Goal: Find specific page/section: Find specific page/section

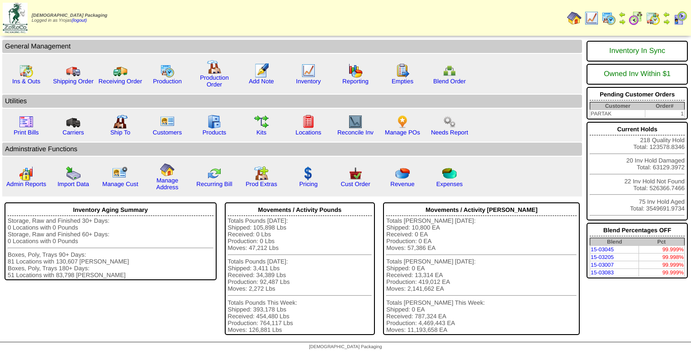
click at [594, 17] on img at bounding box center [591, 18] width 14 height 14
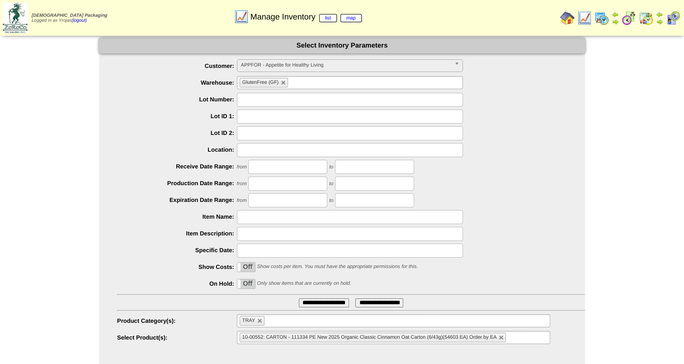
scroll to position [13, 0]
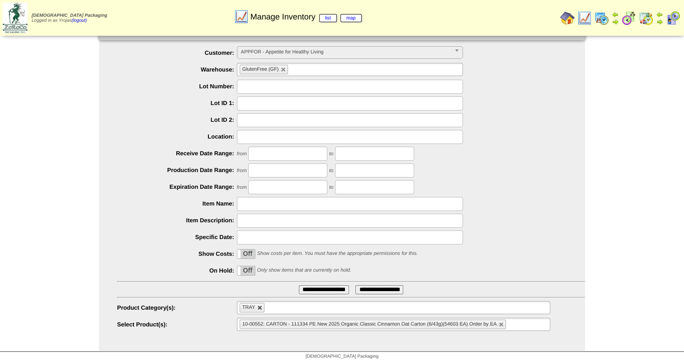
click at [259, 309] on link at bounding box center [259, 307] width 5 height 5
type input "**********"
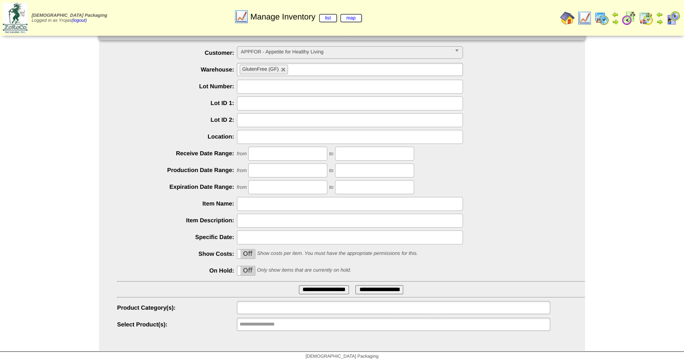
click at [282, 310] on input "text" at bounding box center [269, 307] width 58 height 11
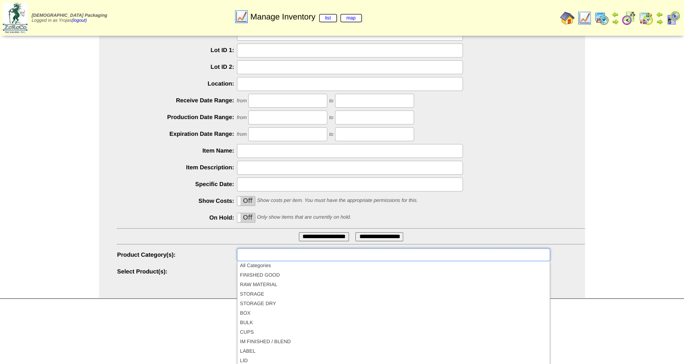
scroll to position [72, 0]
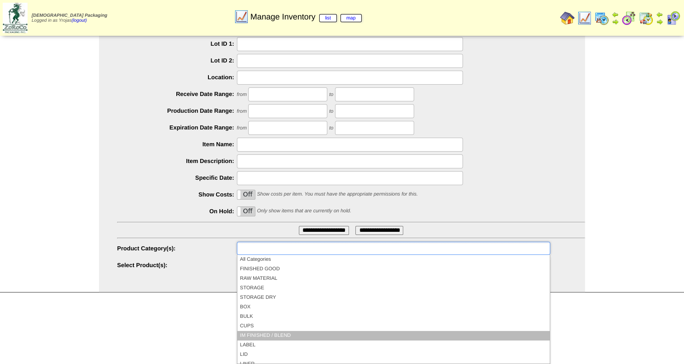
click at [360, 335] on li "IM FINISHED / BLEND" at bounding box center [393, 335] width 313 height 9
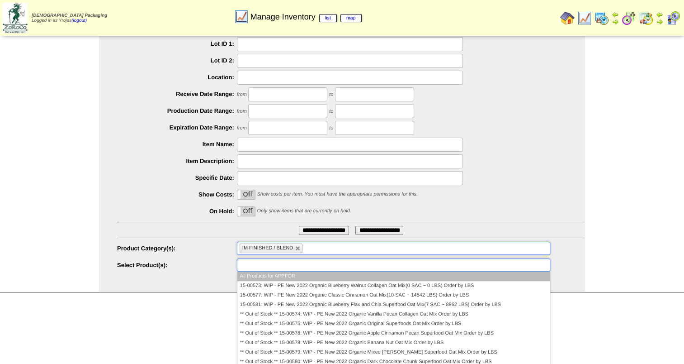
click at [293, 261] on input "text" at bounding box center [269, 264] width 58 height 11
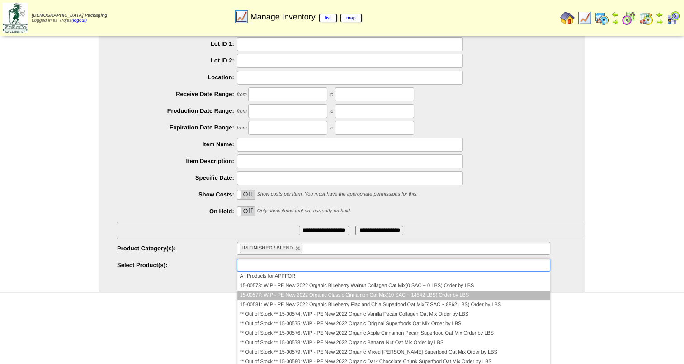
click at [346, 295] on li "15-00577: WIP - PE New 2022 Organic Classic Cinnamon Oat Mix(10 SAC ~ 14542 LBS…" at bounding box center [393, 294] width 313 height 9
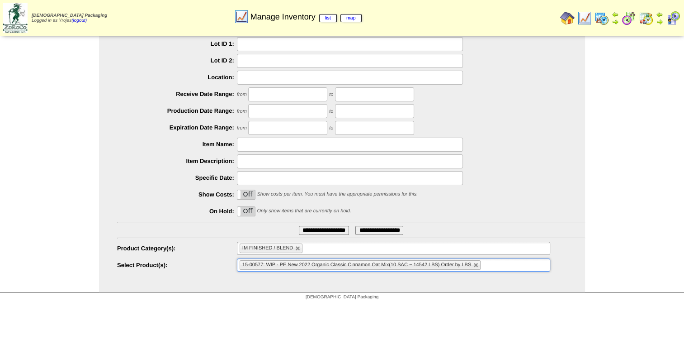
click at [329, 231] on input "**********" at bounding box center [324, 230] width 50 height 9
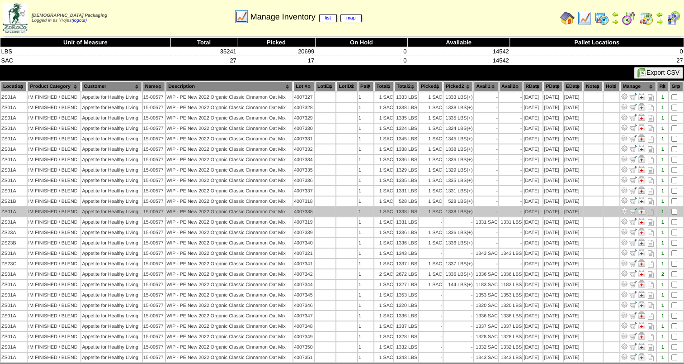
scroll to position [6, 0]
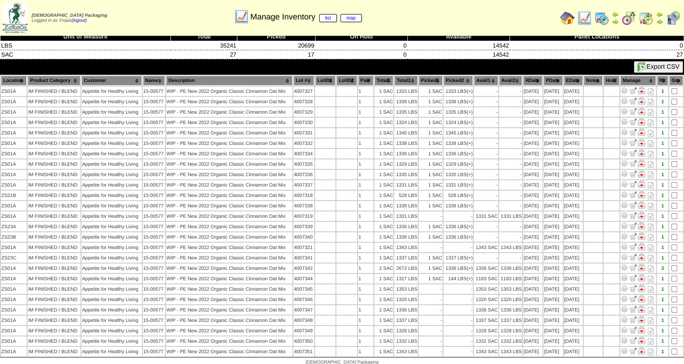
click at [309, 79] on th "Lot #" at bounding box center [304, 81] width 21 height 10
